Goal: Information Seeking & Learning: Learn about a topic

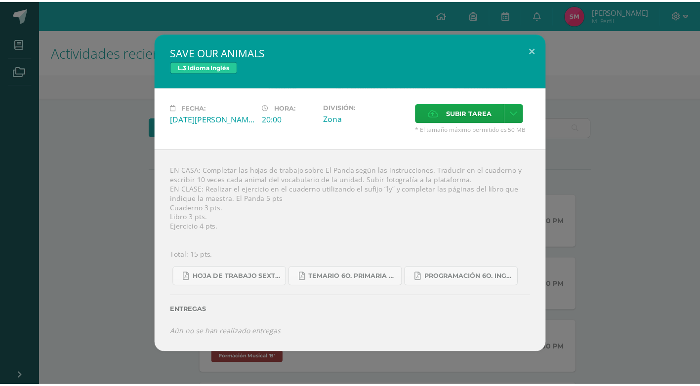
scroll to position [190, 0]
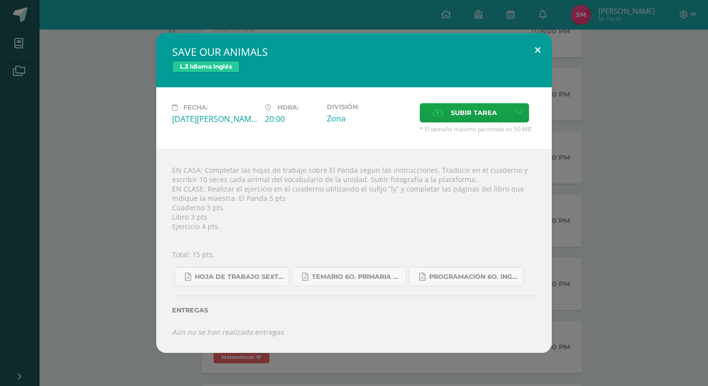
click at [542, 44] on button at bounding box center [537, 50] width 28 height 34
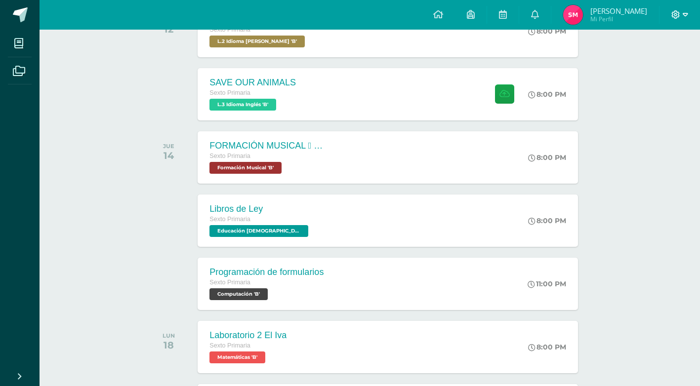
click at [683, 15] on icon at bounding box center [685, 14] width 5 height 9
click at [653, 68] on span "Cerrar sesión" at bounding box center [655, 67] width 44 height 9
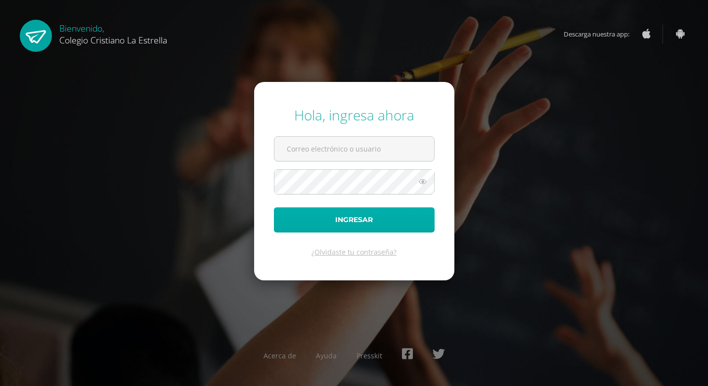
type input "[EMAIL_ADDRESS][DOMAIN_NAME]"
click at [339, 214] on button "Ingresar" at bounding box center [354, 220] width 161 height 25
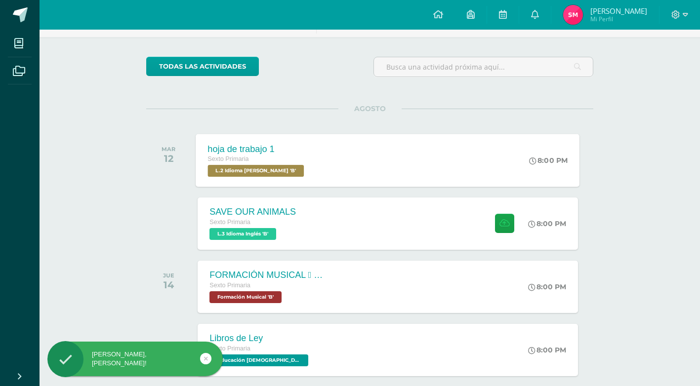
scroll to position [198, 0]
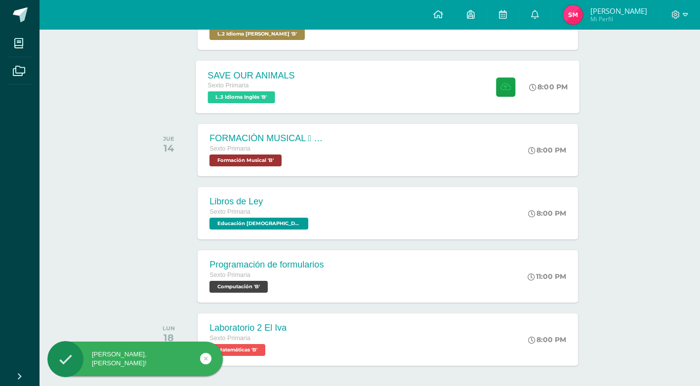
click at [301, 66] on div "SAVE OUR ANIMALS Sexto Primaria L.3 Idioma Inglés 'B'" at bounding box center [251, 86] width 111 height 53
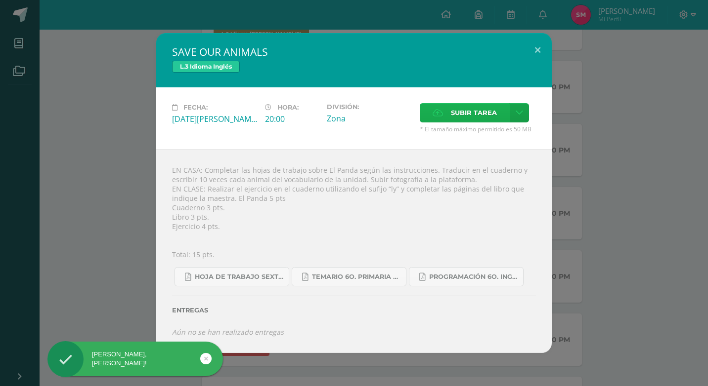
click at [430, 115] on label "Subir tarea" at bounding box center [465, 112] width 90 height 19
click at [0, 0] on input "Subir tarea" at bounding box center [0, 0] width 0 height 0
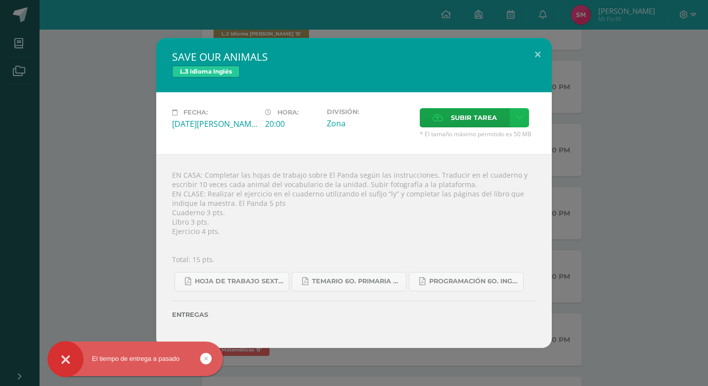
click at [513, 113] on link at bounding box center [519, 117] width 19 height 19
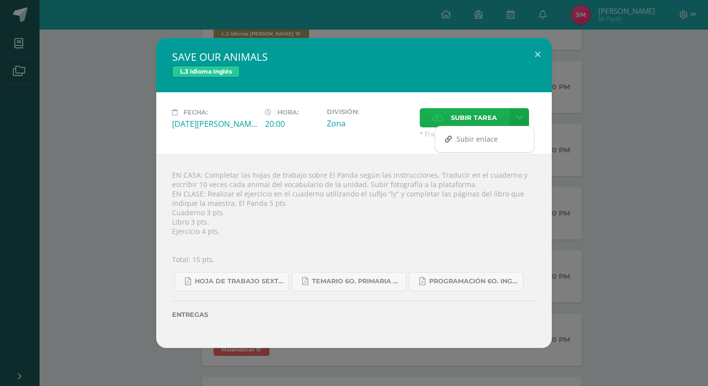
click at [476, 118] on span "Subir tarea" at bounding box center [474, 118] width 46 height 18
click at [0, 0] on input "Subir tarea" at bounding box center [0, 0] width 0 height 0
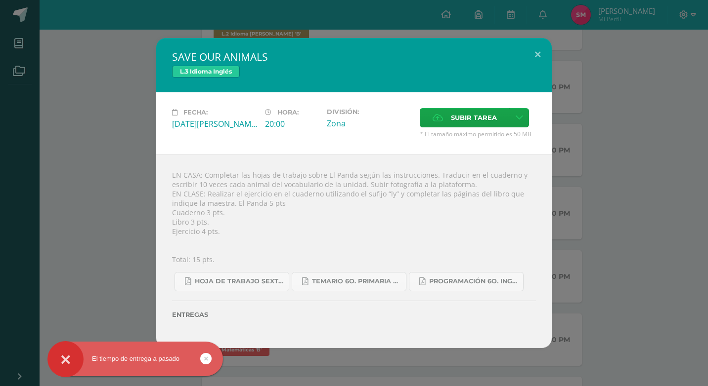
click at [210, 360] on link at bounding box center [205, 358] width 11 height 11
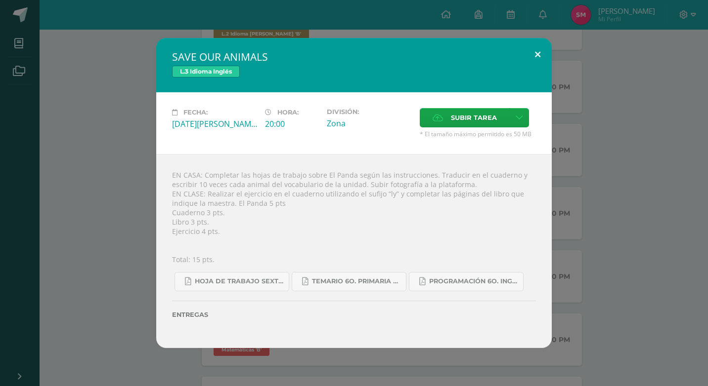
click at [539, 47] on button at bounding box center [537, 55] width 28 height 34
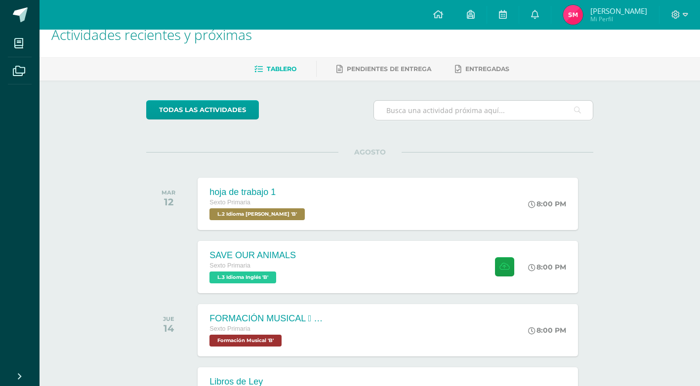
scroll to position [0, 0]
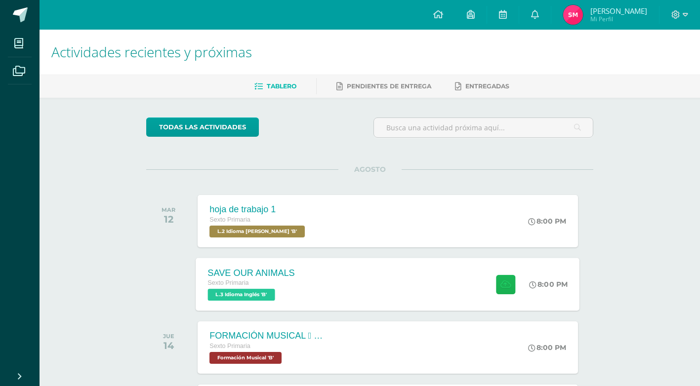
click at [500, 290] on button at bounding box center [505, 284] width 19 height 19
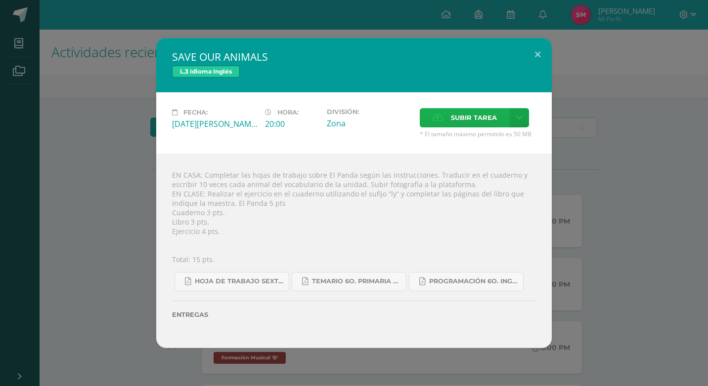
click at [479, 118] on span "Subir tarea" at bounding box center [474, 118] width 46 height 18
click at [0, 0] on input "Subir tarea" at bounding box center [0, 0] width 0 height 0
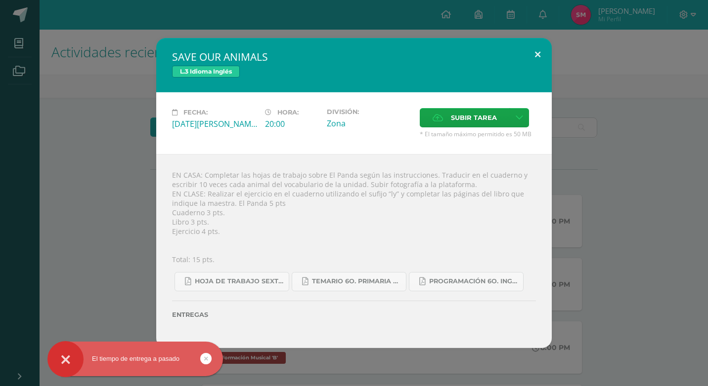
drag, startPoint x: 539, startPoint y: 55, endPoint x: 533, endPoint y: 55, distance: 5.4
click at [537, 55] on button at bounding box center [537, 55] width 28 height 34
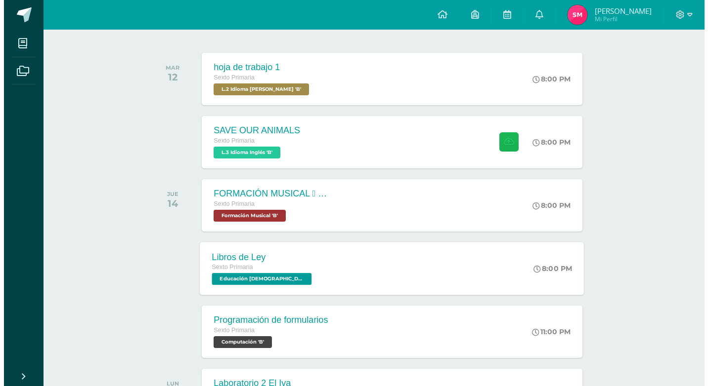
scroll to position [148, 0]
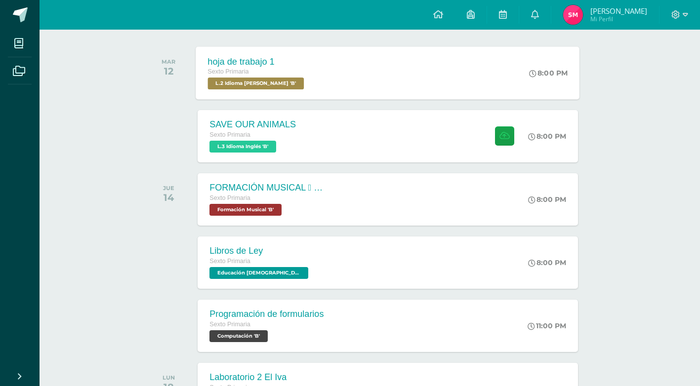
click at [281, 85] on span "L.2 Idioma [PERSON_NAME] 'B'" at bounding box center [256, 84] width 96 height 12
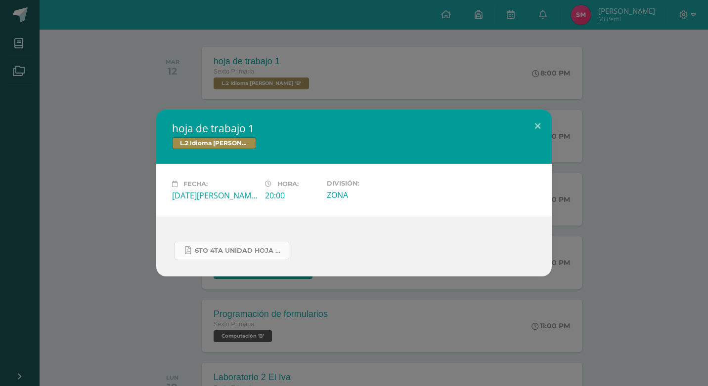
click at [248, 258] on link "6to 4ta unidad hoja de trabajo kaqchikel.pdf" at bounding box center [231, 250] width 115 height 19
click at [533, 125] on button at bounding box center [537, 127] width 28 height 34
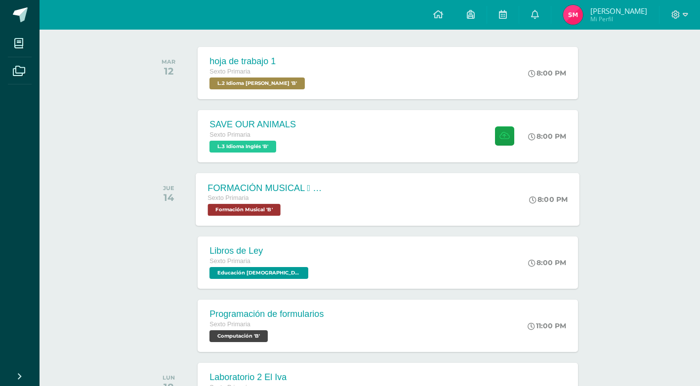
click at [264, 212] on span "Formación Musical 'B'" at bounding box center [244, 210] width 73 height 12
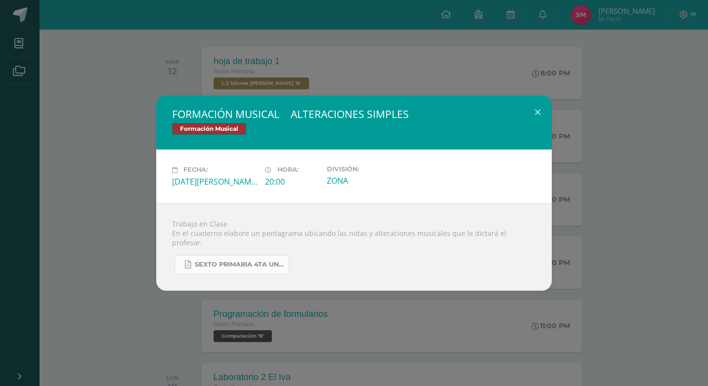
click at [253, 261] on span "SEXTO PRIMARIA 4TA UNIDAD.pdf" at bounding box center [239, 265] width 89 height 8
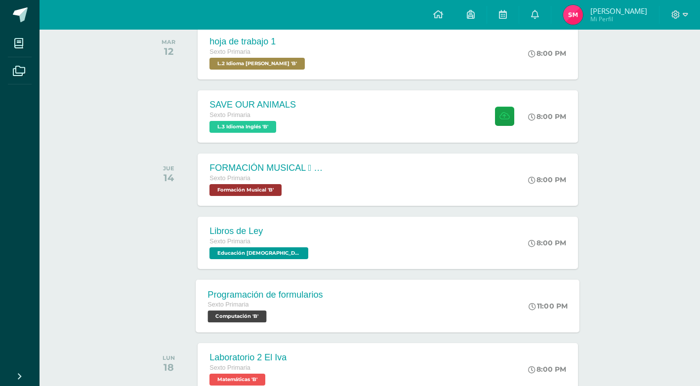
scroll to position [148, 0]
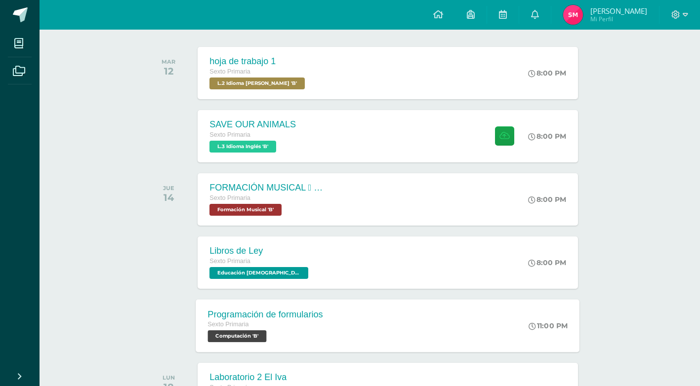
click at [252, 337] on span "Computación 'B'" at bounding box center [237, 337] width 59 height 12
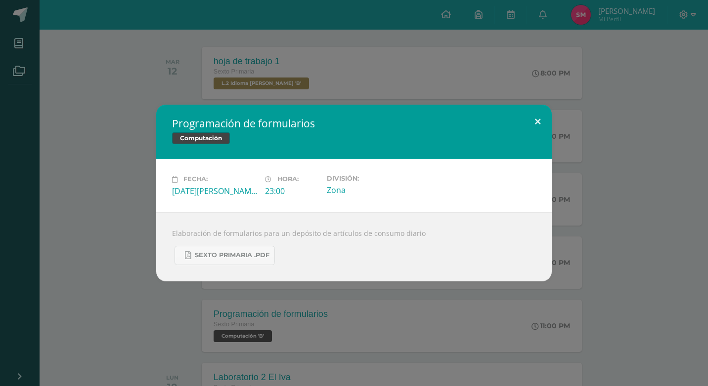
click at [540, 123] on button at bounding box center [537, 122] width 28 height 34
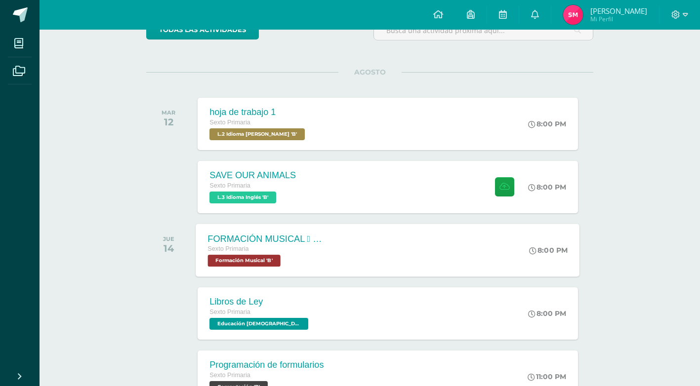
scroll to position [0, 0]
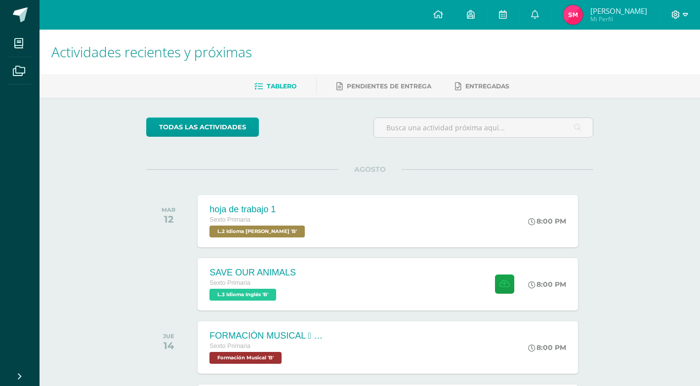
click at [685, 15] on icon at bounding box center [685, 14] width 5 height 9
click at [660, 69] on span "Cerrar sesión" at bounding box center [654, 67] width 44 height 9
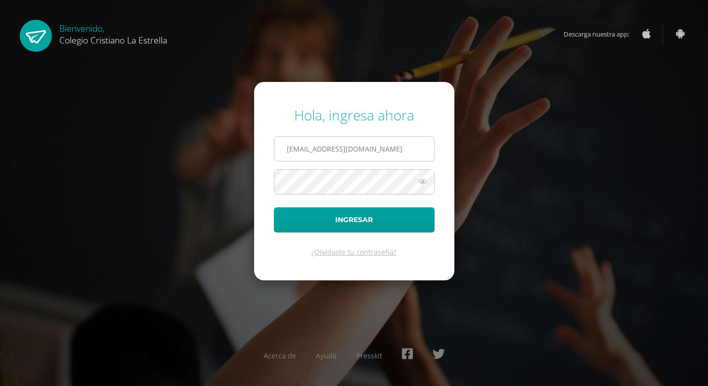
click at [390, 148] on input "896@laestrella.edu.gt" at bounding box center [354, 149] width 160 height 24
type input "892@laestrella.edu.gt"
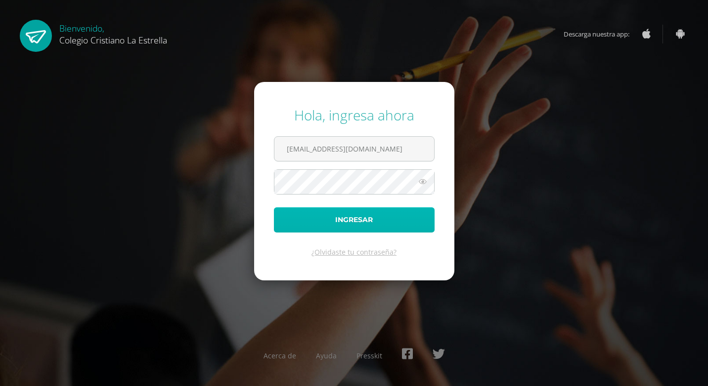
click at [348, 214] on button "Ingresar" at bounding box center [354, 220] width 161 height 25
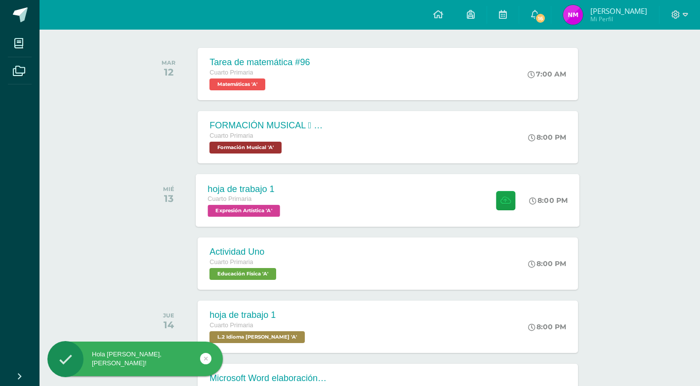
scroll to position [148, 0]
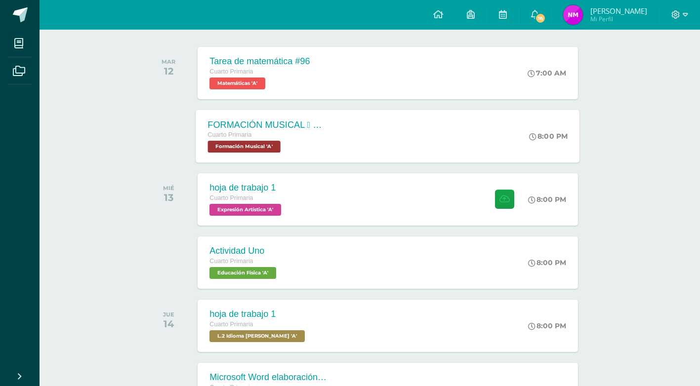
click at [262, 147] on span "Formación Musical 'A'" at bounding box center [244, 147] width 73 height 12
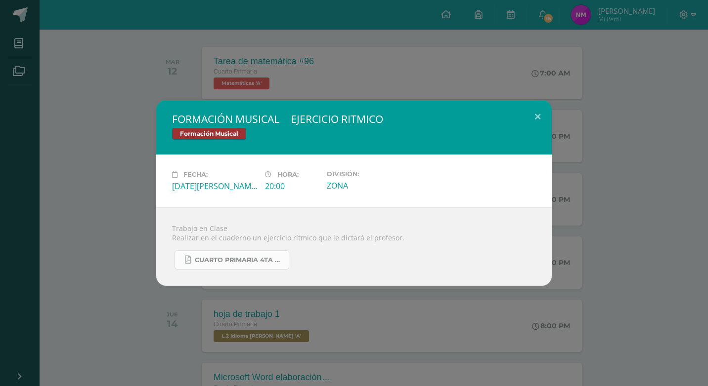
click at [249, 261] on span "CUARTO PRIMARIA 4TA UNIDAD.pdf" at bounding box center [239, 260] width 89 height 8
click at [539, 116] on button at bounding box center [537, 117] width 28 height 34
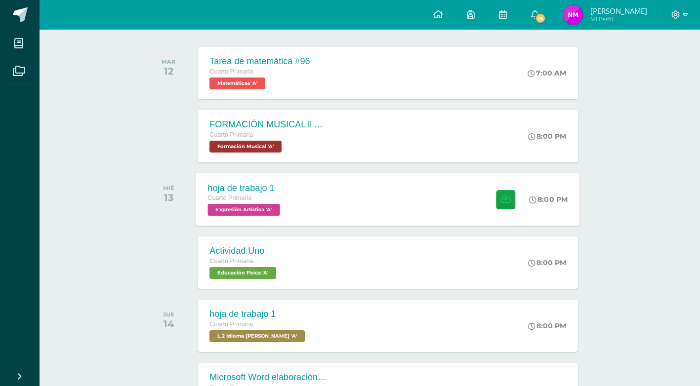
click at [257, 208] on span "Expresión Artística 'A'" at bounding box center [244, 210] width 72 height 12
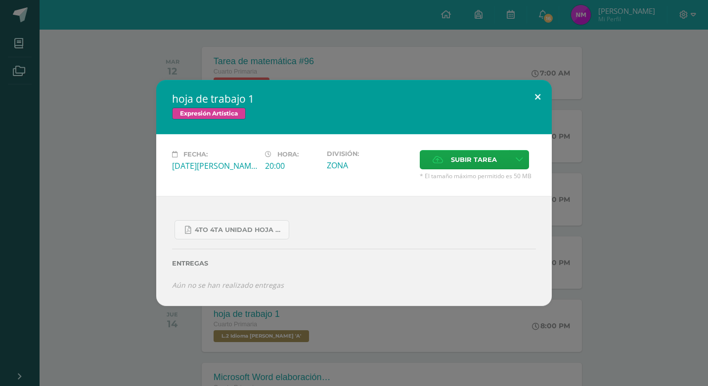
click at [536, 98] on button at bounding box center [537, 97] width 28 height 34
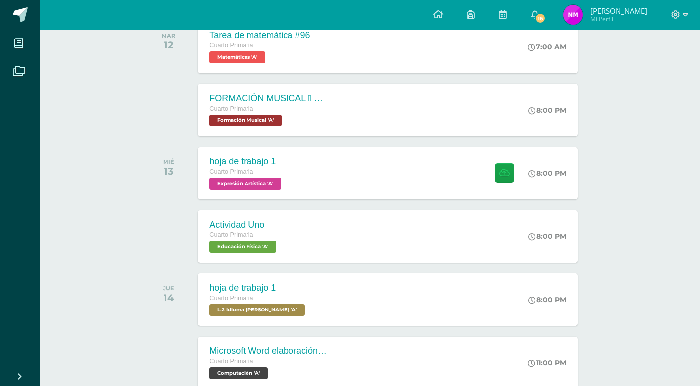
scroll to position [198, 0]
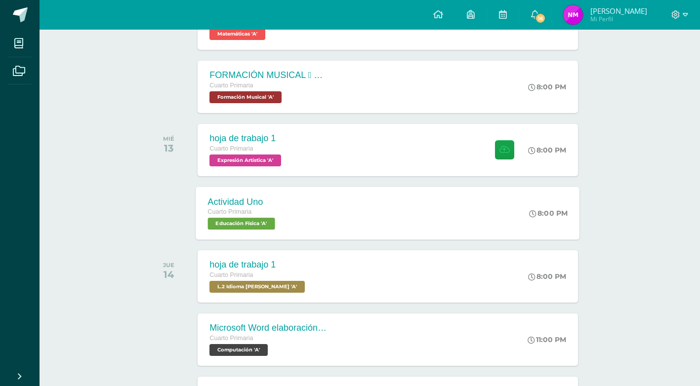
click at [251, 226] on span "Educación Física 'A'" at bounding box center [241, 224] width 67 height 12
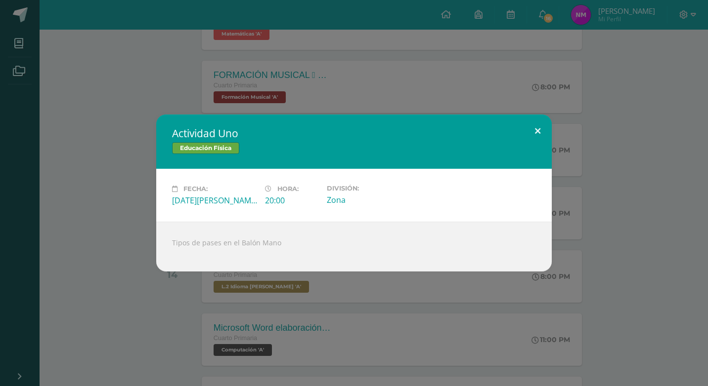
click at [537, 131] on button at bounding box center [537, 132] width 28 height 34
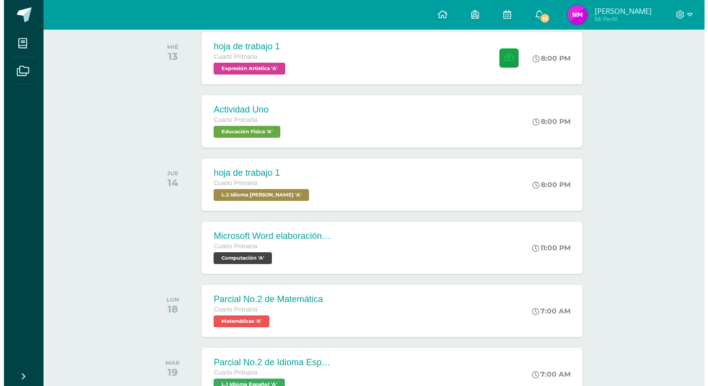
scroll to position [297, 0]
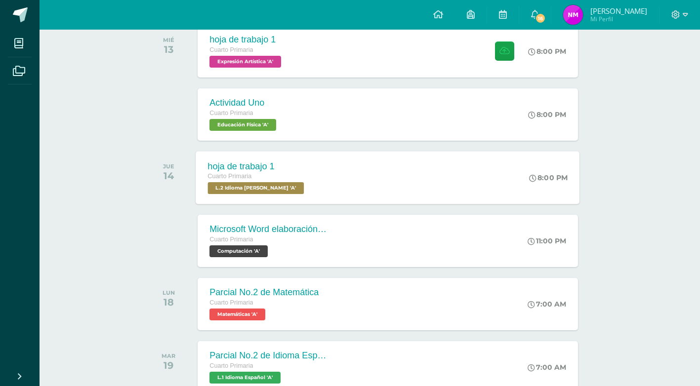
click at [289, 192] on span "L.2 Idioma [PERSON_NAME] 'A'" at bounding box center [256, 188] width 96 height 12
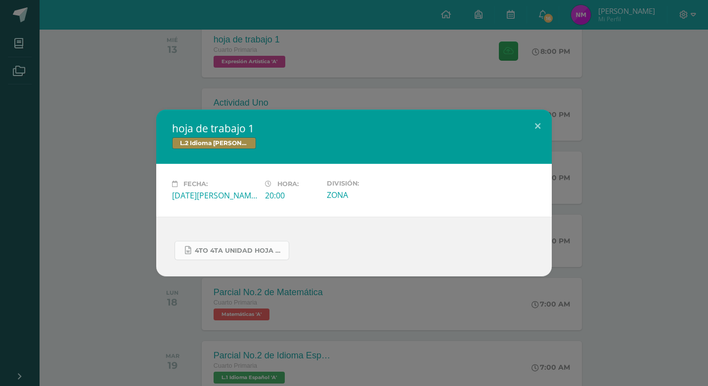
click at [261, 251] on span "4to 4ta unidad hoja de trabajo kaqchikel.docx" at bounding box center [239, 251] width 89 height 8
